Goal: Transaction & Acquisition: Book appointment/travel/reservation

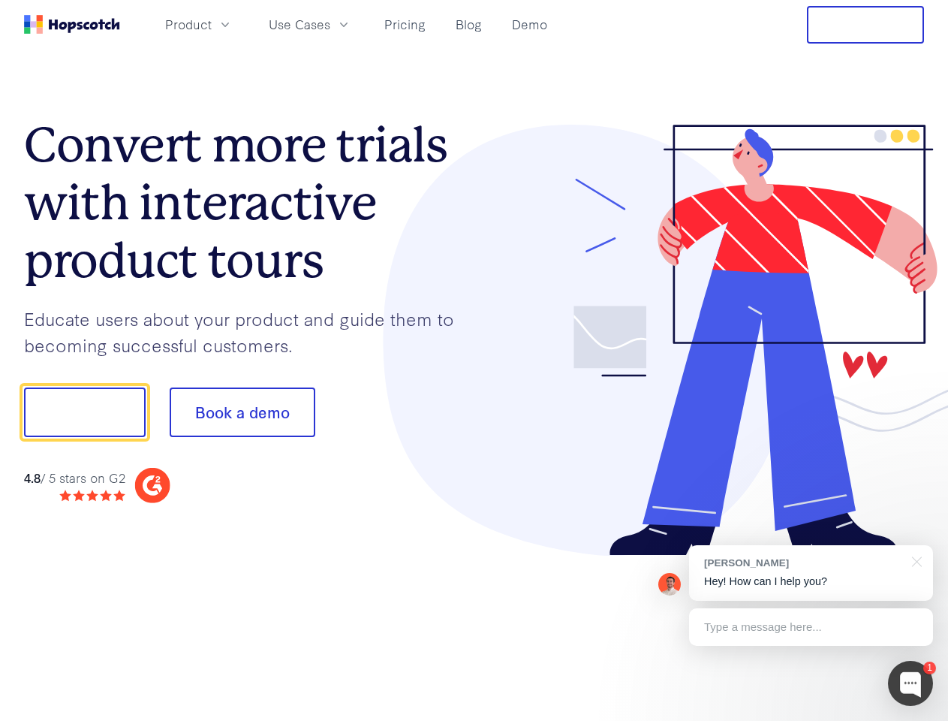
click at [475, 360] on div at bounding box center [700, 341] width 451 height 432
click at [212, 24] on span "Product" at bounding box center [188, 24] width 47 height 19
click at [330, 24] on span "Use Cases" at bounding box center [300, 24] width 62 height 19
click at [866, 25] on button "Free Trial" at bounding box center [865, 25] width 117 height 38
click at [84, 412] on button "Show me!" at bounding box center [85, 412] width 122 height 50
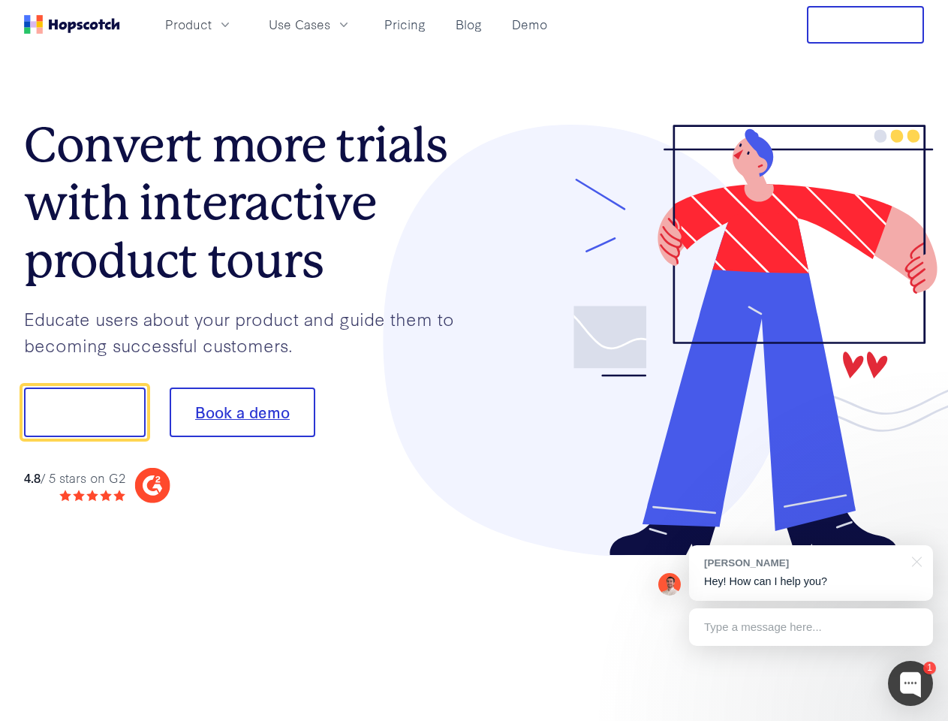
click at [242, 412] on button "Book a demo" at bounding box center [243, 412] width 146 height 50
click at [911, 683] on div at bounding box center [910, 683] width 45 height 45
click at [811, 573] on div "[PERSON_NAME] Hey! How can I help you?" at bounding box center [811, 573] width 244 height 56
click at [915, 560] on div at bounding box center [915, 560] width 38 height 31
click at [811, 627] on div at bounding box center [793, 410] width 282 height 501
